Goal: Book appointment/travel/reservation

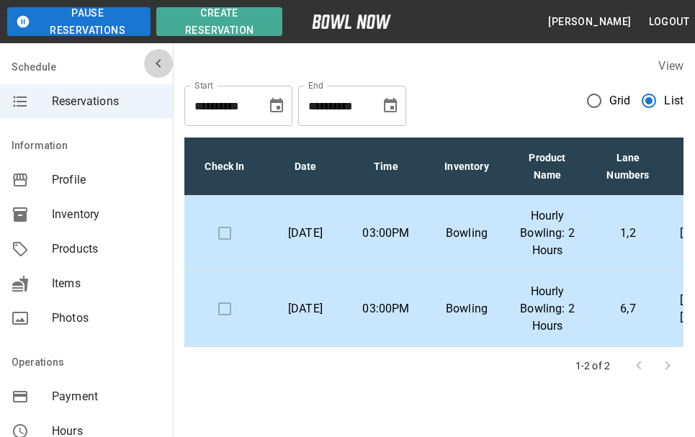
click at [150, 67] on icon "mailbox folders" at bounding box center [158, 63] width 17 height 17
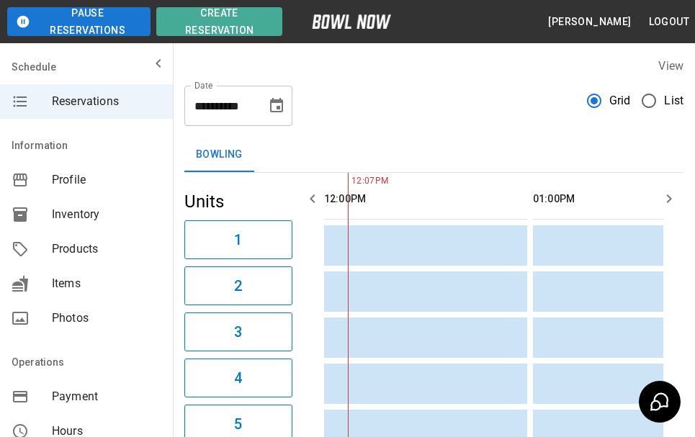
click at [667, 91] on label "List" at bounding box center [659, 101] width 50 height 30
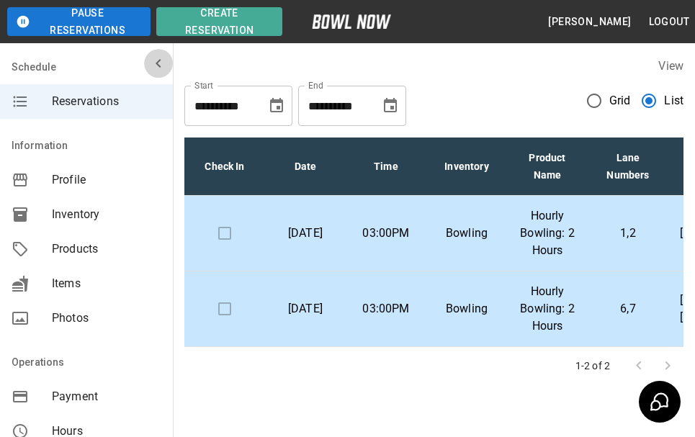
click at [150, 63] on icon "mailbox folders" at bounding box center [158, 63] width 17 height 17
